Goal: Information Seeking & Learning: Learn about a topic

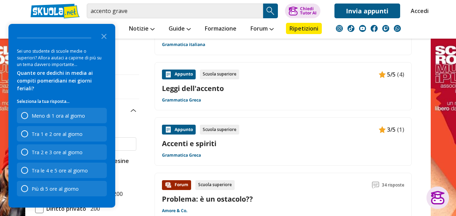
click at [104, 39] on polygon "Close the survey" at bounding box center [104, 36] width 5 height 5
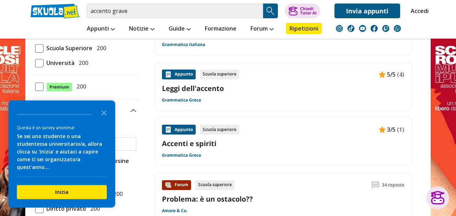
drag, startPoint x: 105, startPoint y: 116, endPoint x: 101, endPoint y: 115, distance: 4.1
click at [104, 116] on icon "Close the survey" at bounding box center [104, 112] width 14 height 14
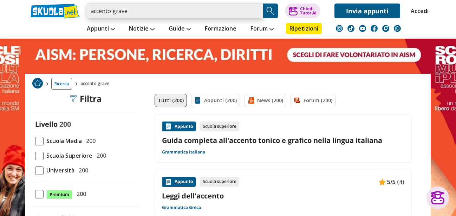
click at [100, 12] on input "accento grave" at bounding box center [175, 11] width 176 height 15
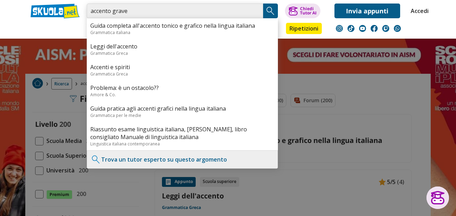
click at [130, 12] on input "accento grave" at bounding box center [175, 11] width 176 height 15
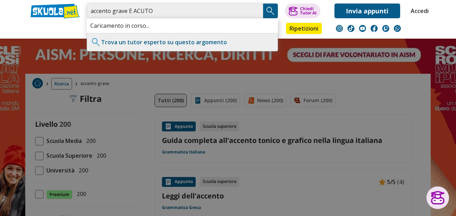
type input "accento grave E ACUTO"
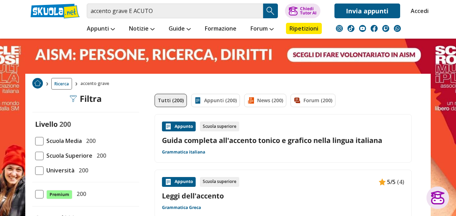
click at [258, 140] on link "Guida completa all'accento tonico e grafico nella lingua italiana" at bounding box center [283, 140] width 243 height 9
